Goal: Find specific page/section: Find specific page/section

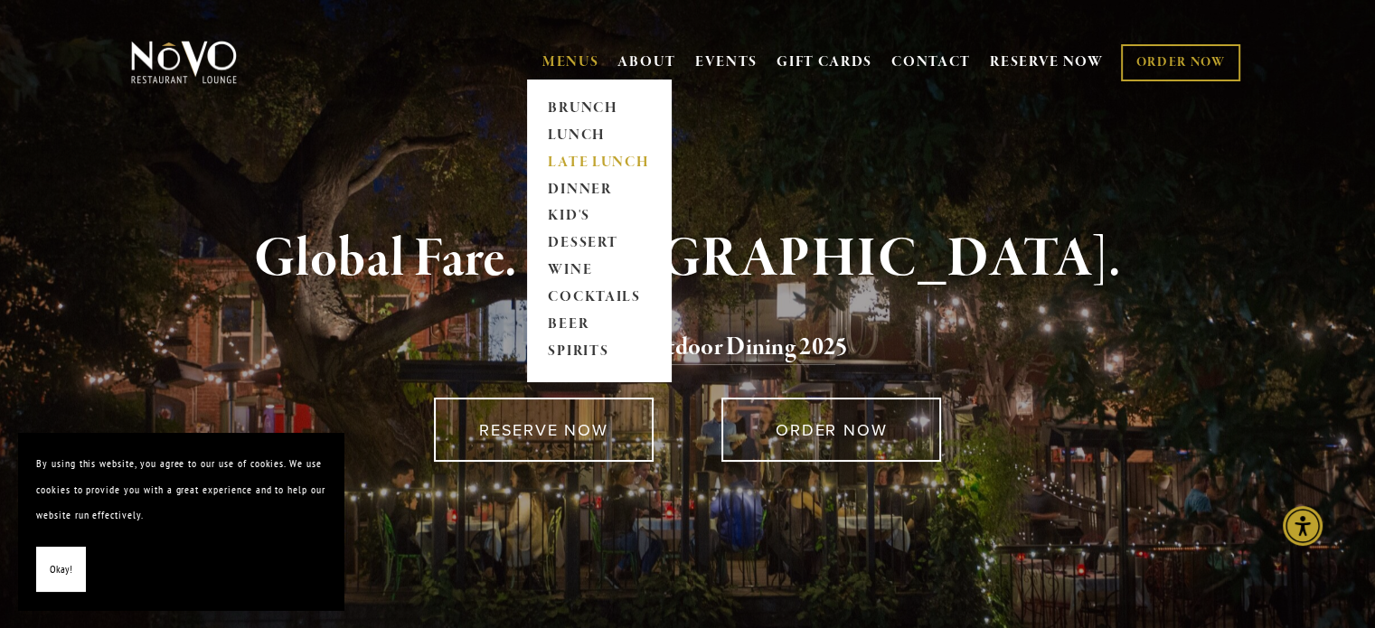
click at [588, 165] on link "LATE LUNCH" at bounding box center [598, 162] width 113 height 27
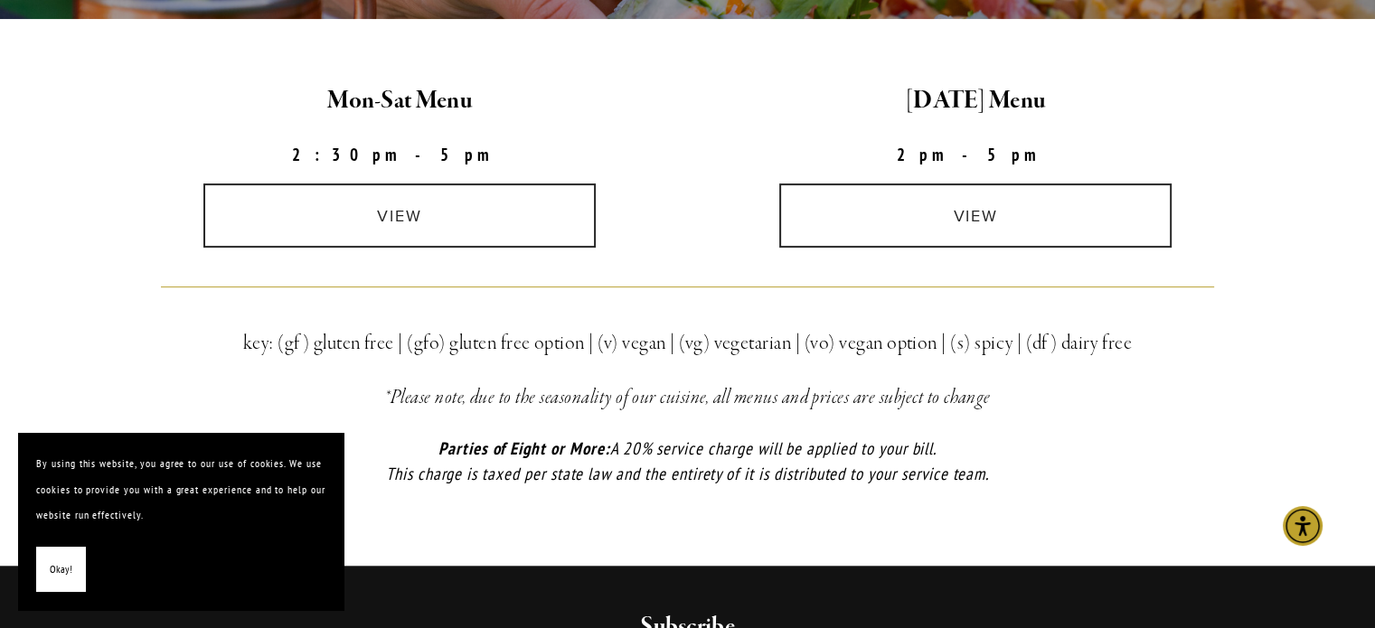
scroll to position [542, 0]
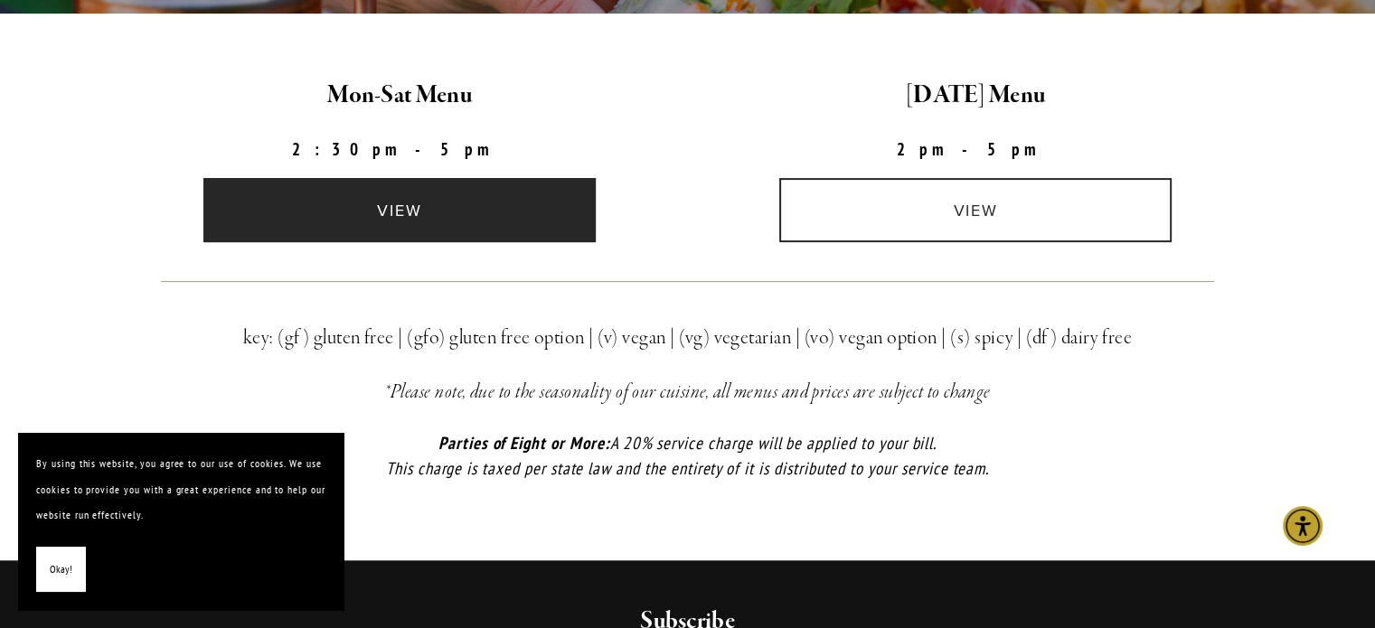
click at [560, 240] on link "view" at bounding box center [399, 210] width 392 height 64
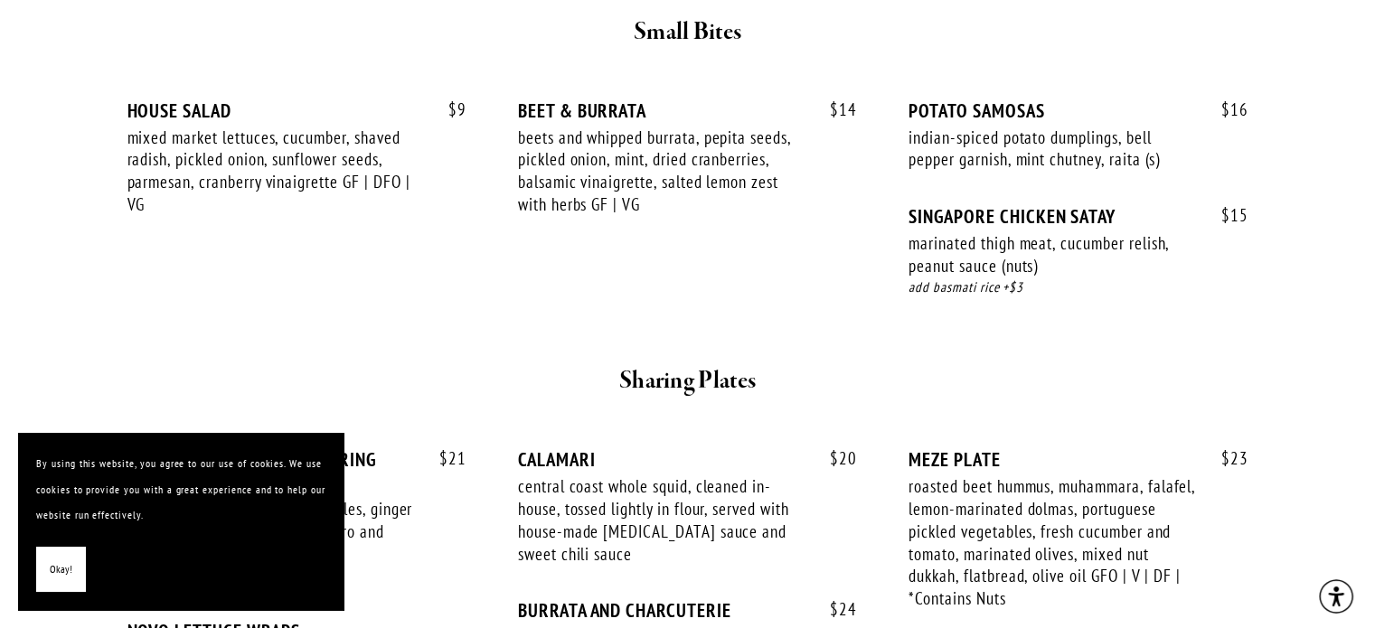
scroll to position [904, 0]
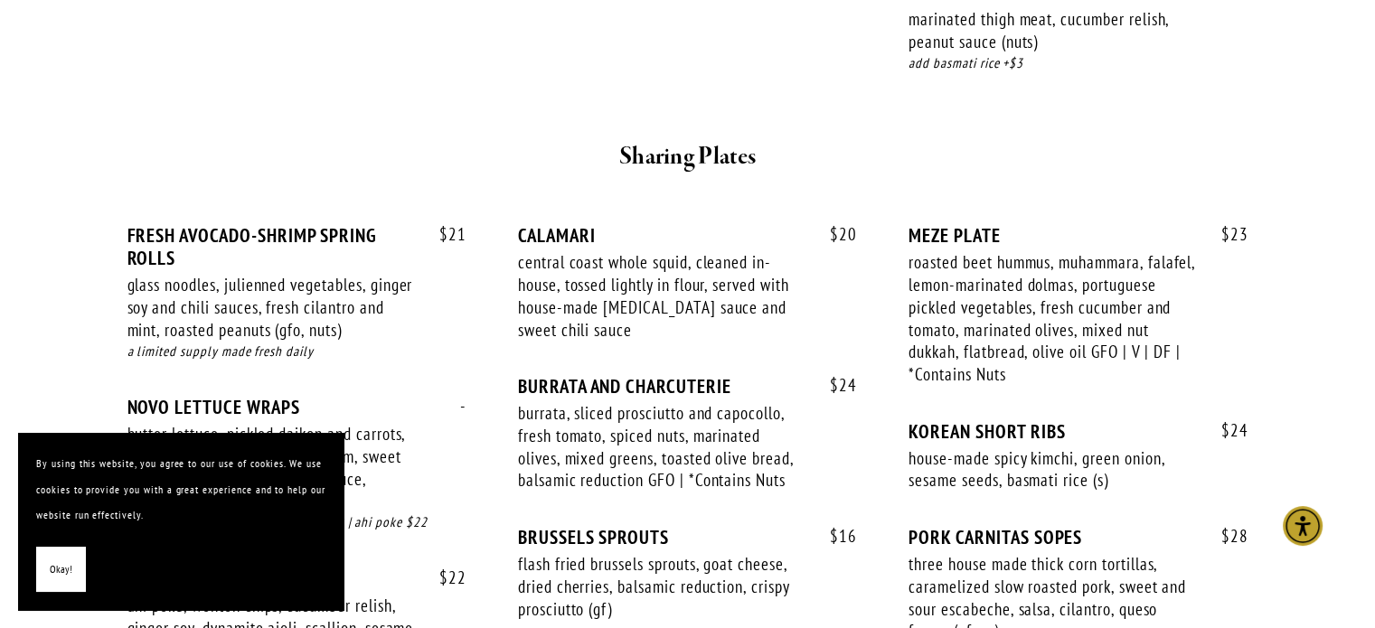
click at [72, 563] on button "Okay!" at bounding box center [61, 570] width 50 height 46
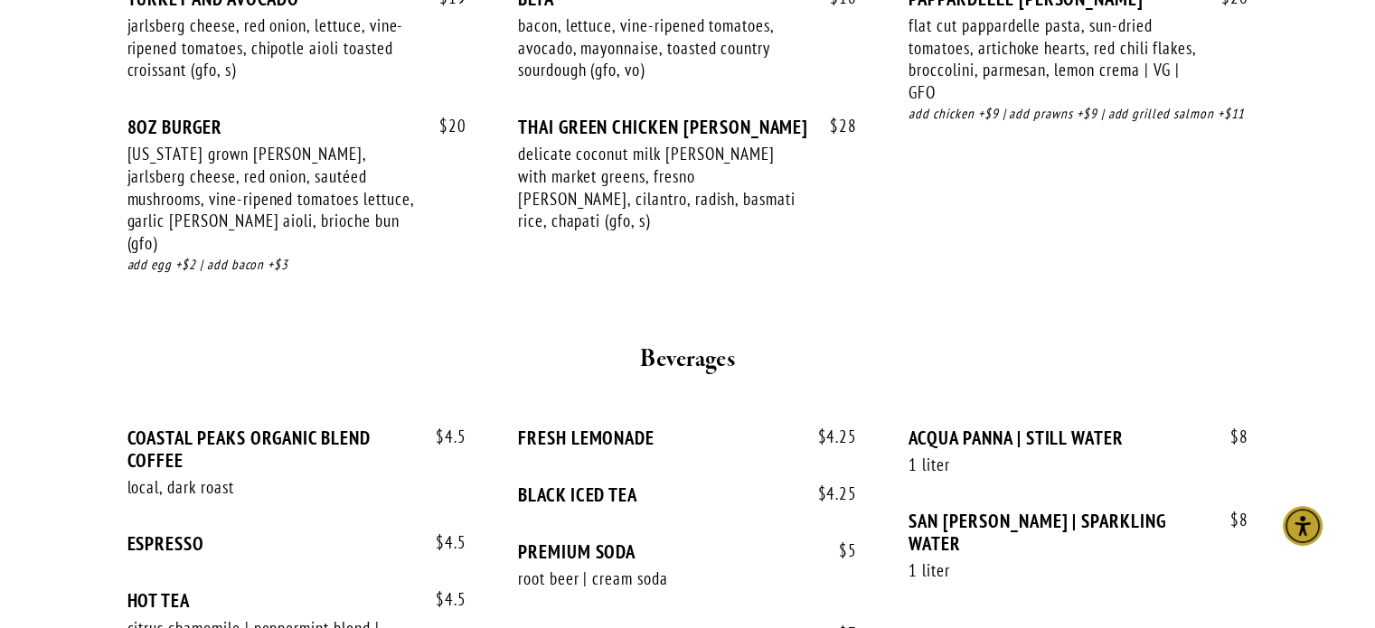
scroll to position [2170, 0]
